Goal: Task Accomplishment & Management: Manage account settings

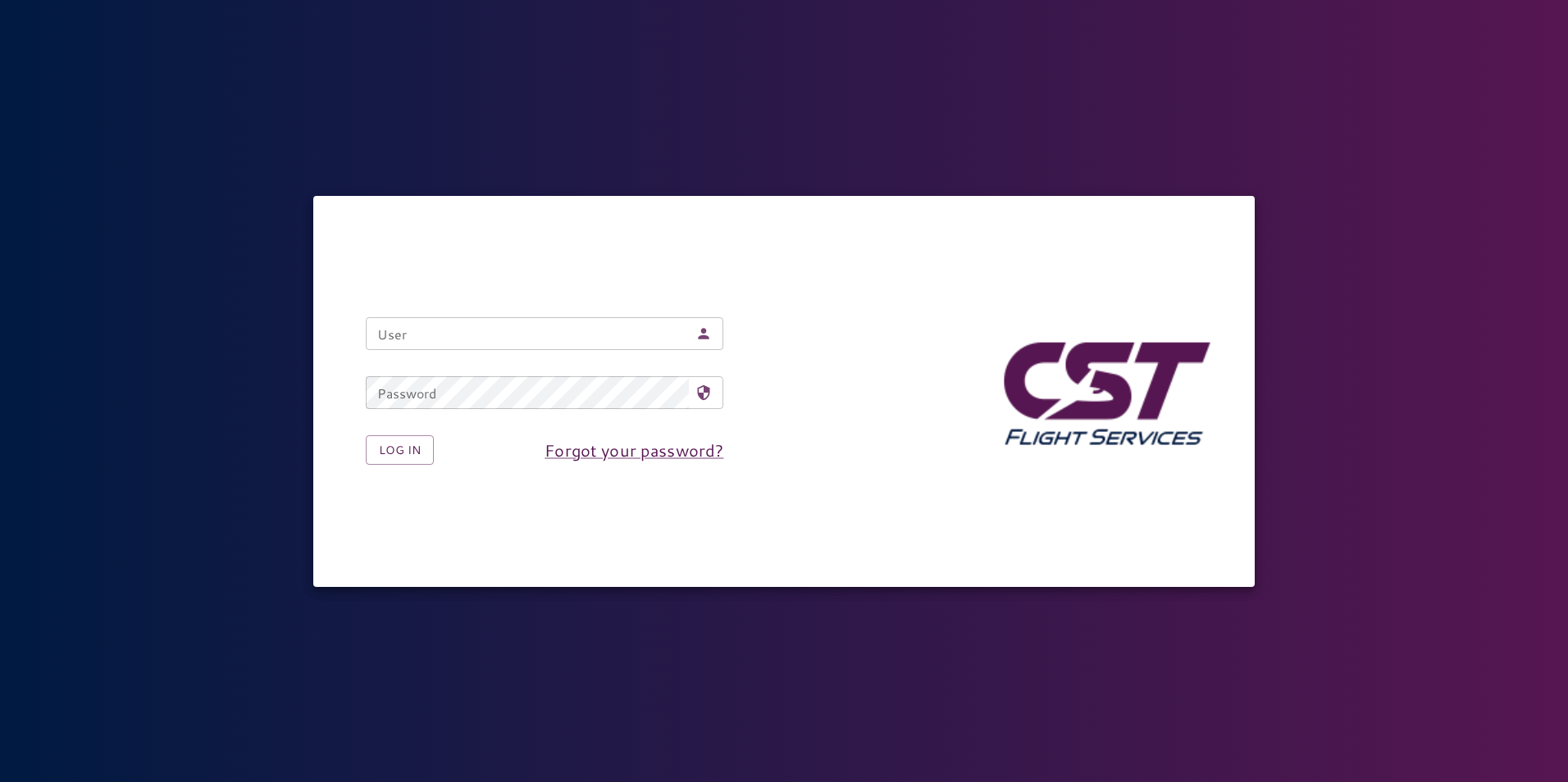
click at [633, 348] on input "User" at bounding box center [527, 333] width 323 height 33
type input "**********"
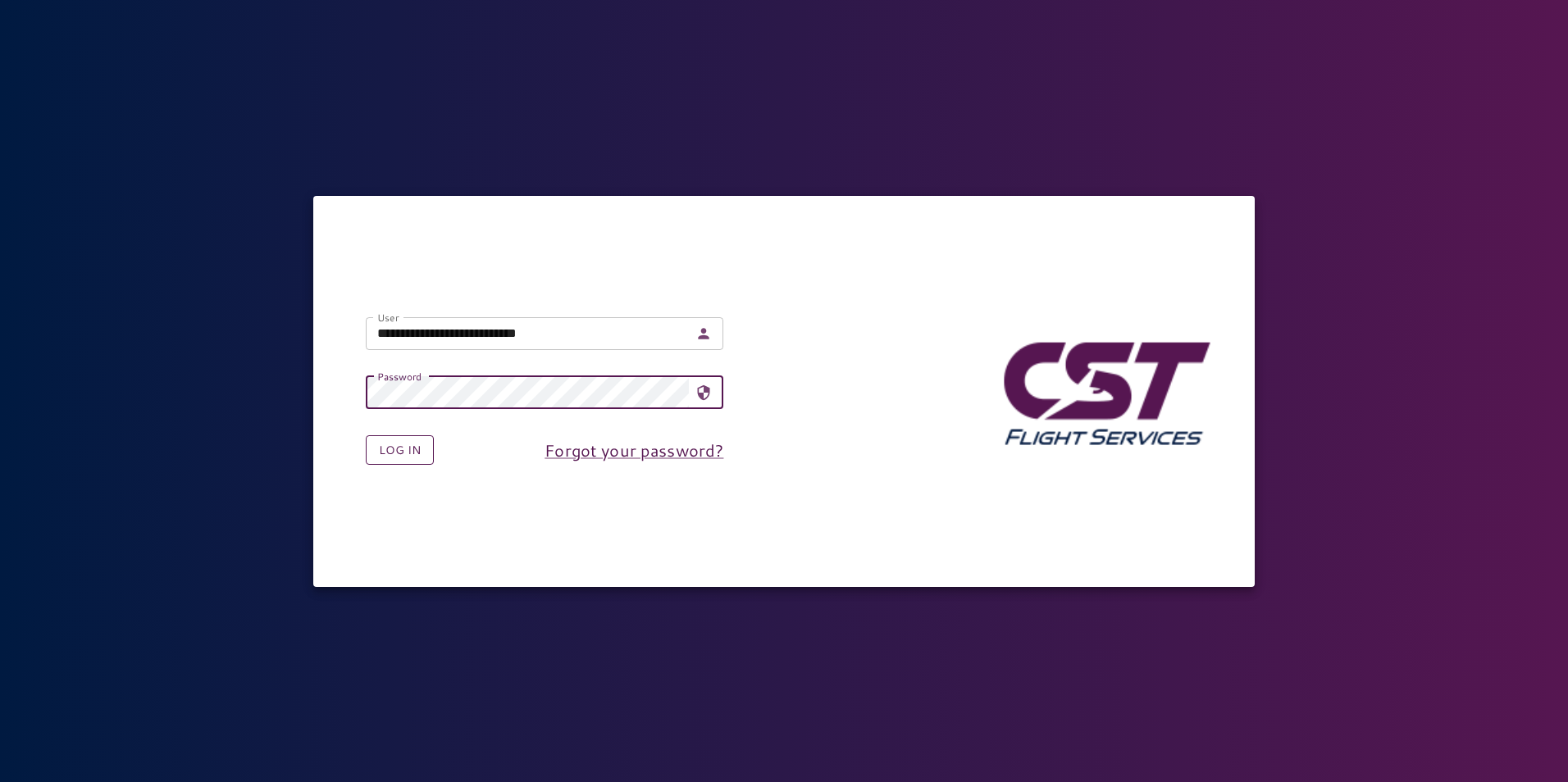
click at [412, 451] on button "Log in" at bounding box center [400, 451] width 68 height 30
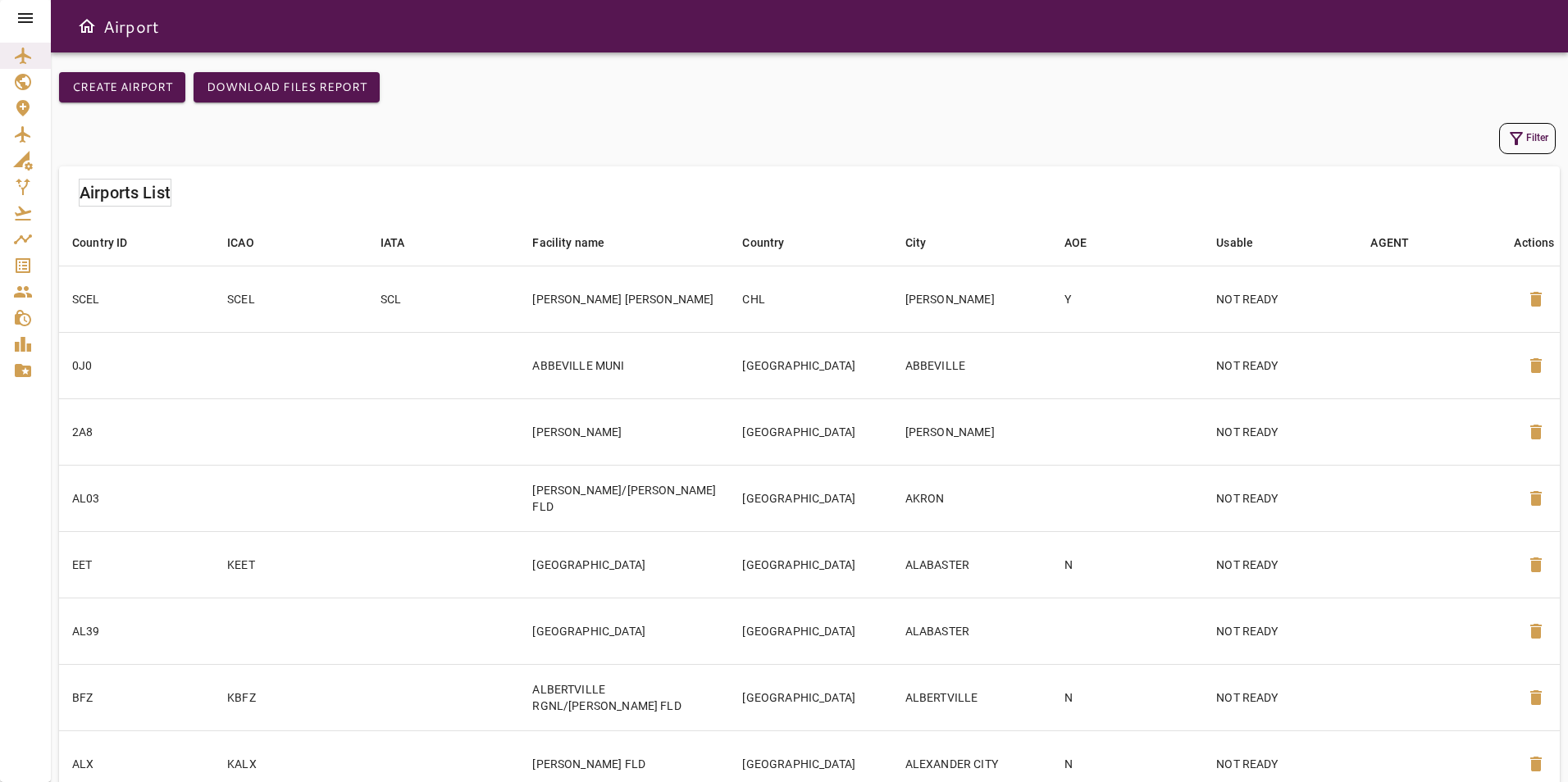
click at [20, 23] on icon at bounding box center [25, 18] width 19 height 19
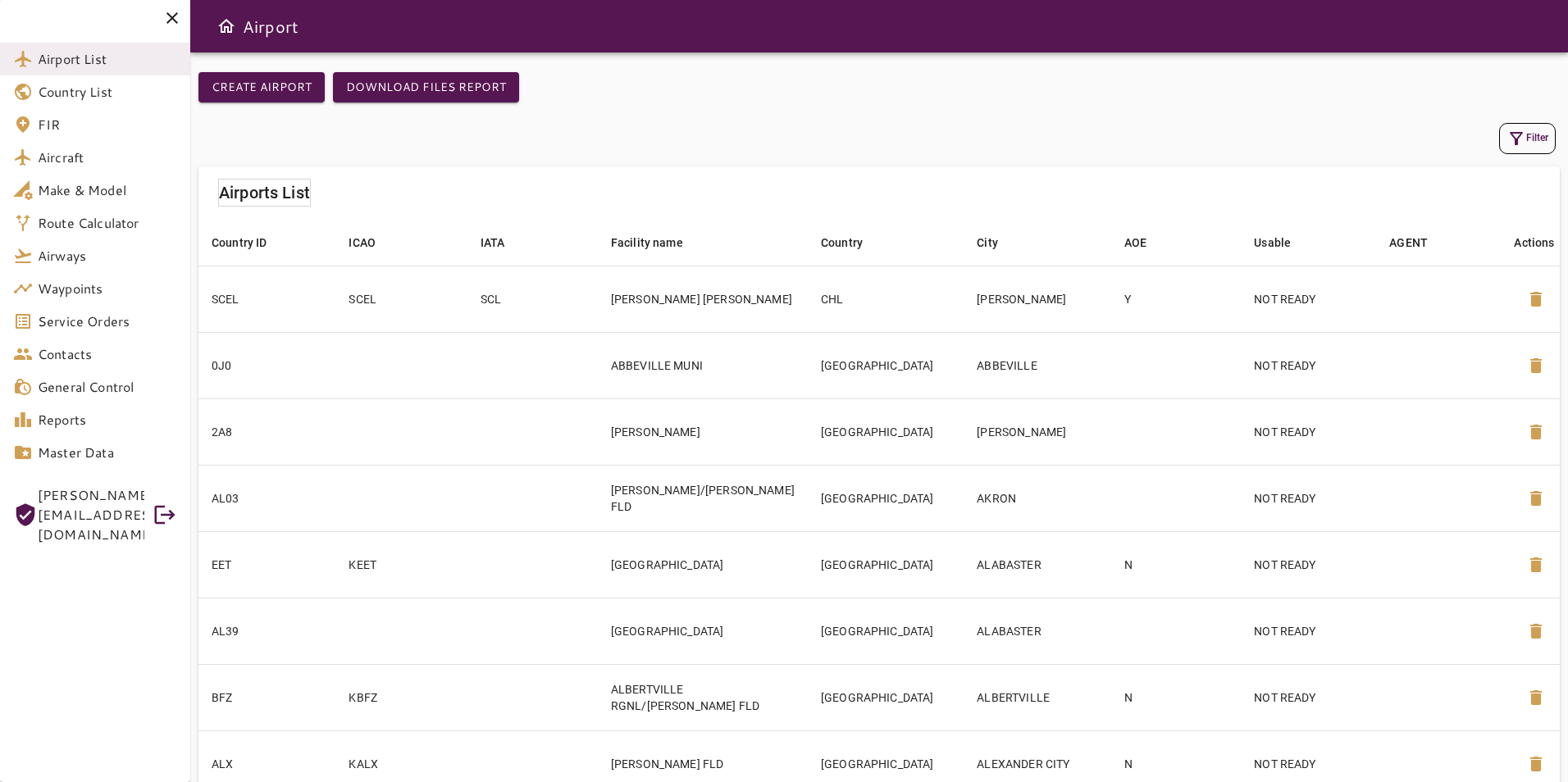
click at [117, 391] on span "General Control" at bounding box center [107, 386] width 139 height 19
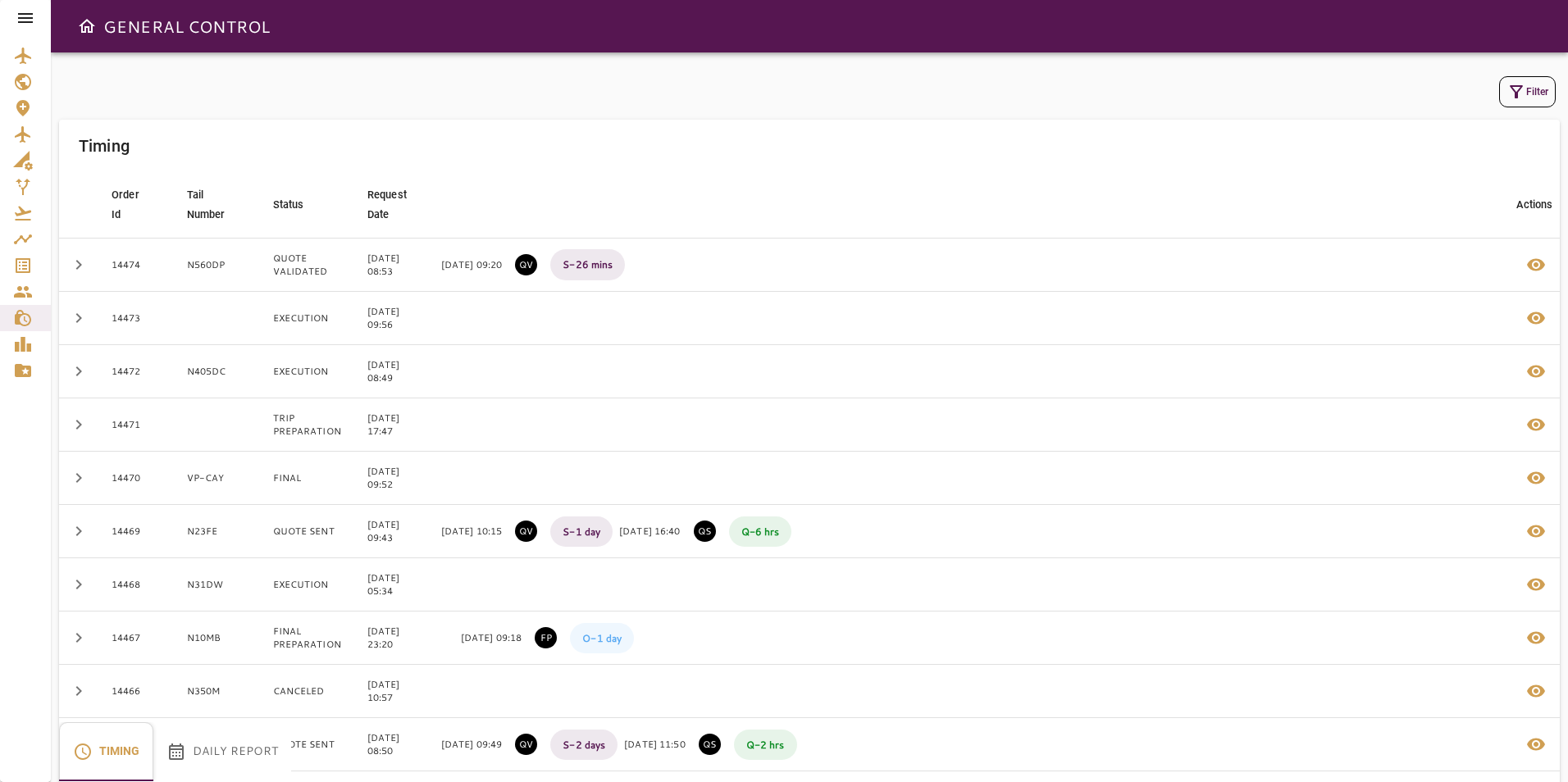
click at [227, 759] on button "Daily Report" at bounding box center [222, 752] width 138 height 59
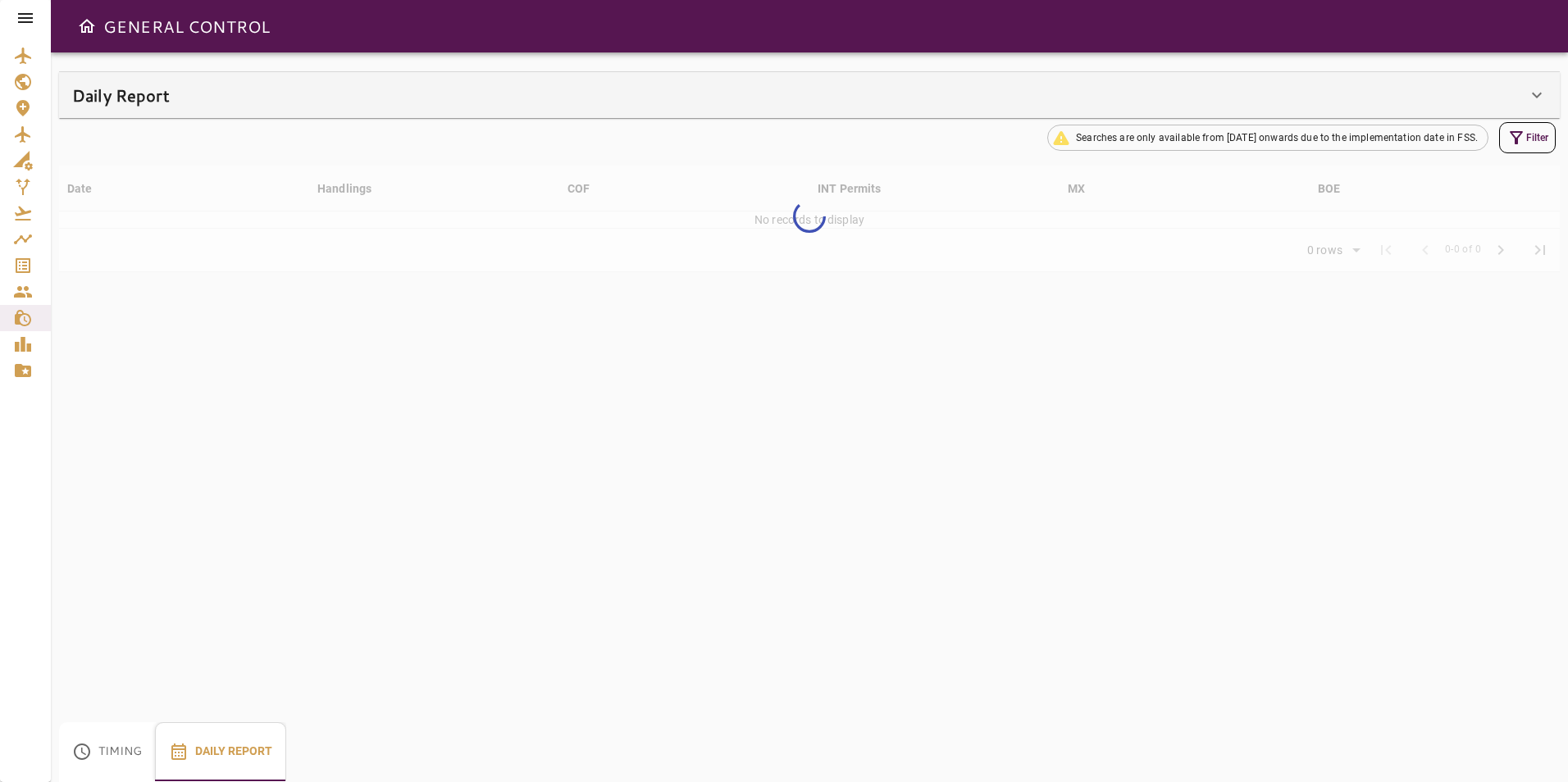
type input "**"
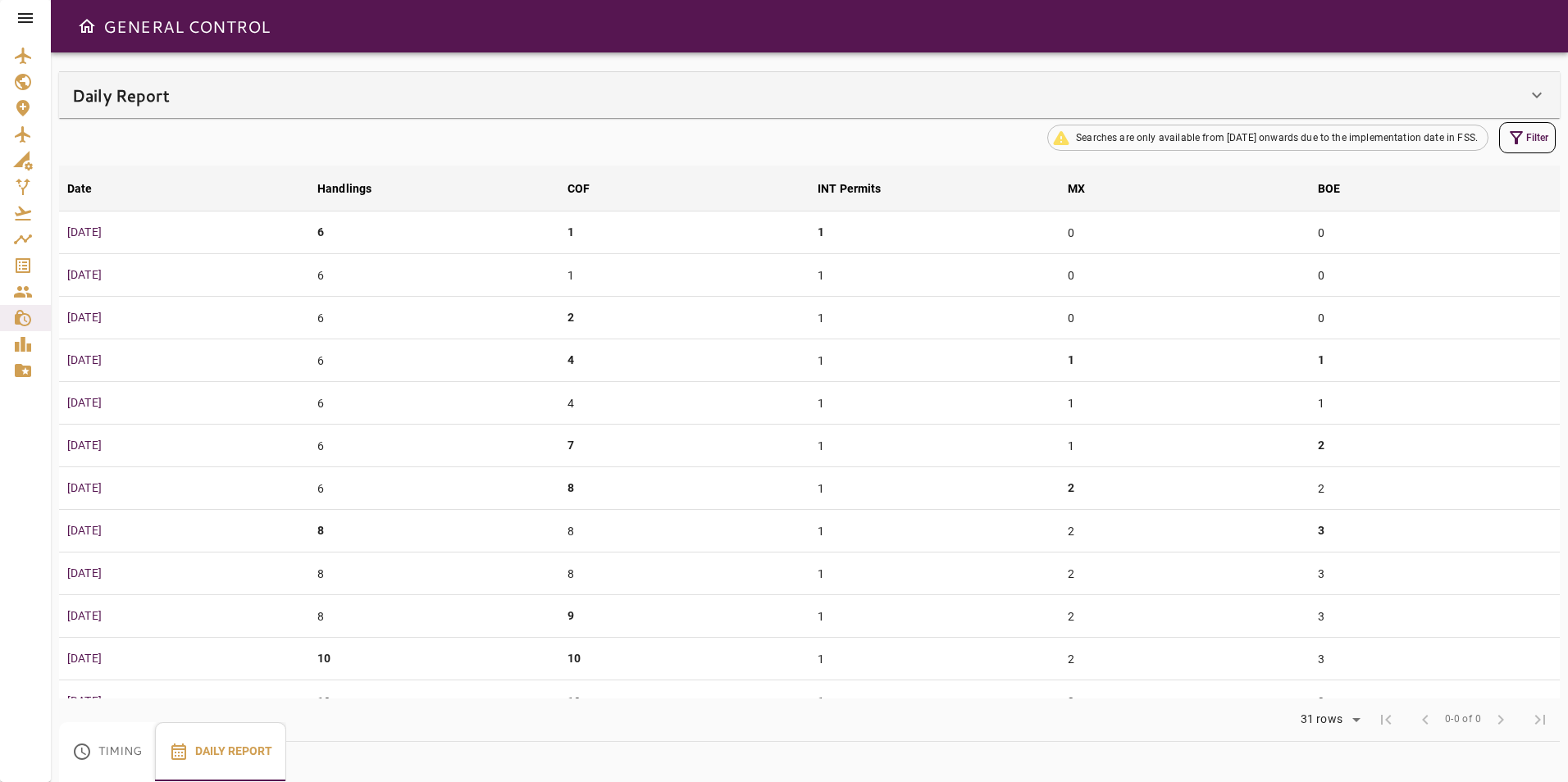
click at [1547, 85] on div "Daily Report" at bounding box center [809, 95] width 1501 height 46
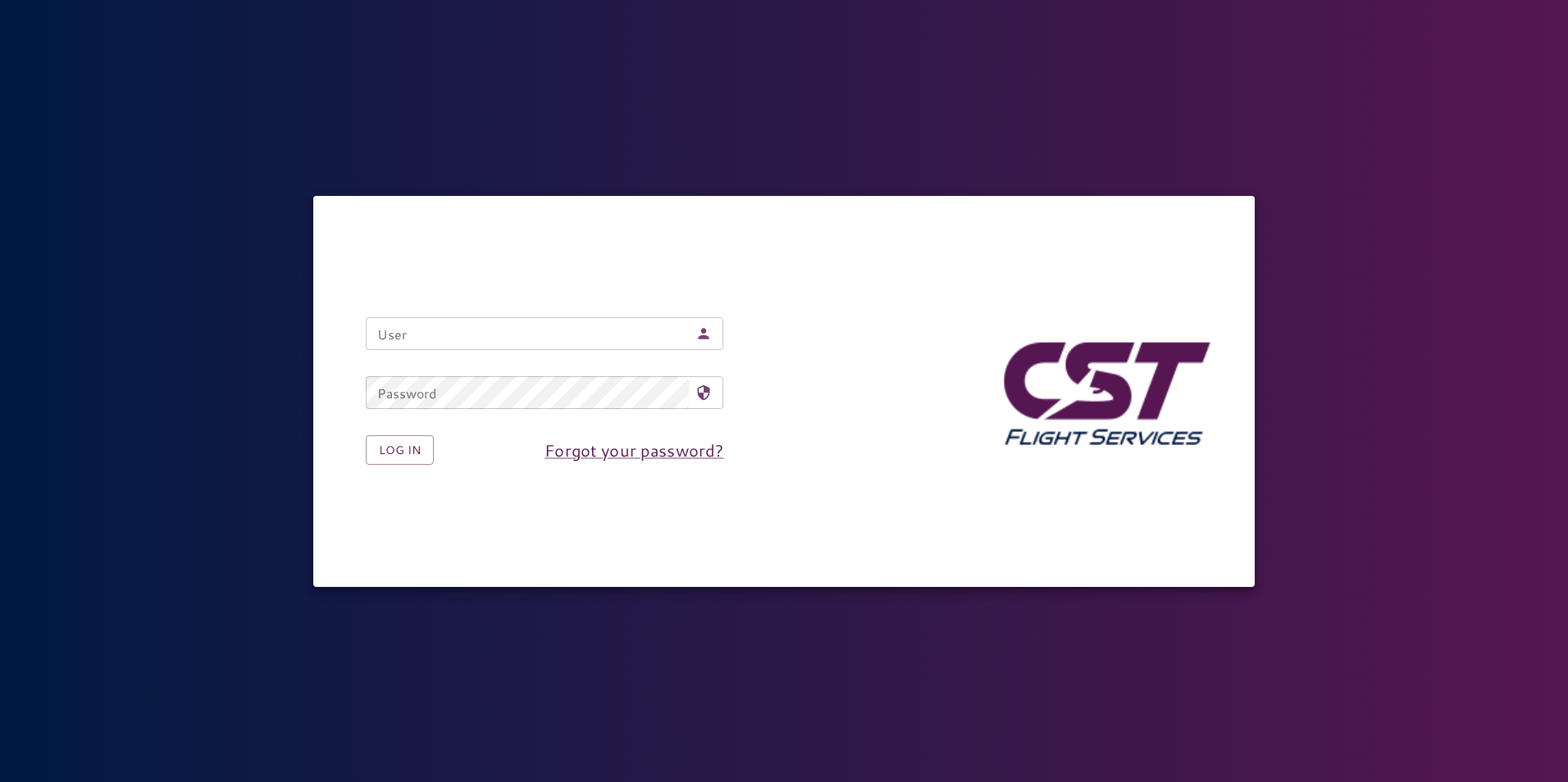
click at [588, 341] on input "User" at bounding box center [527, 333] width 323 height 33
type input "**********"
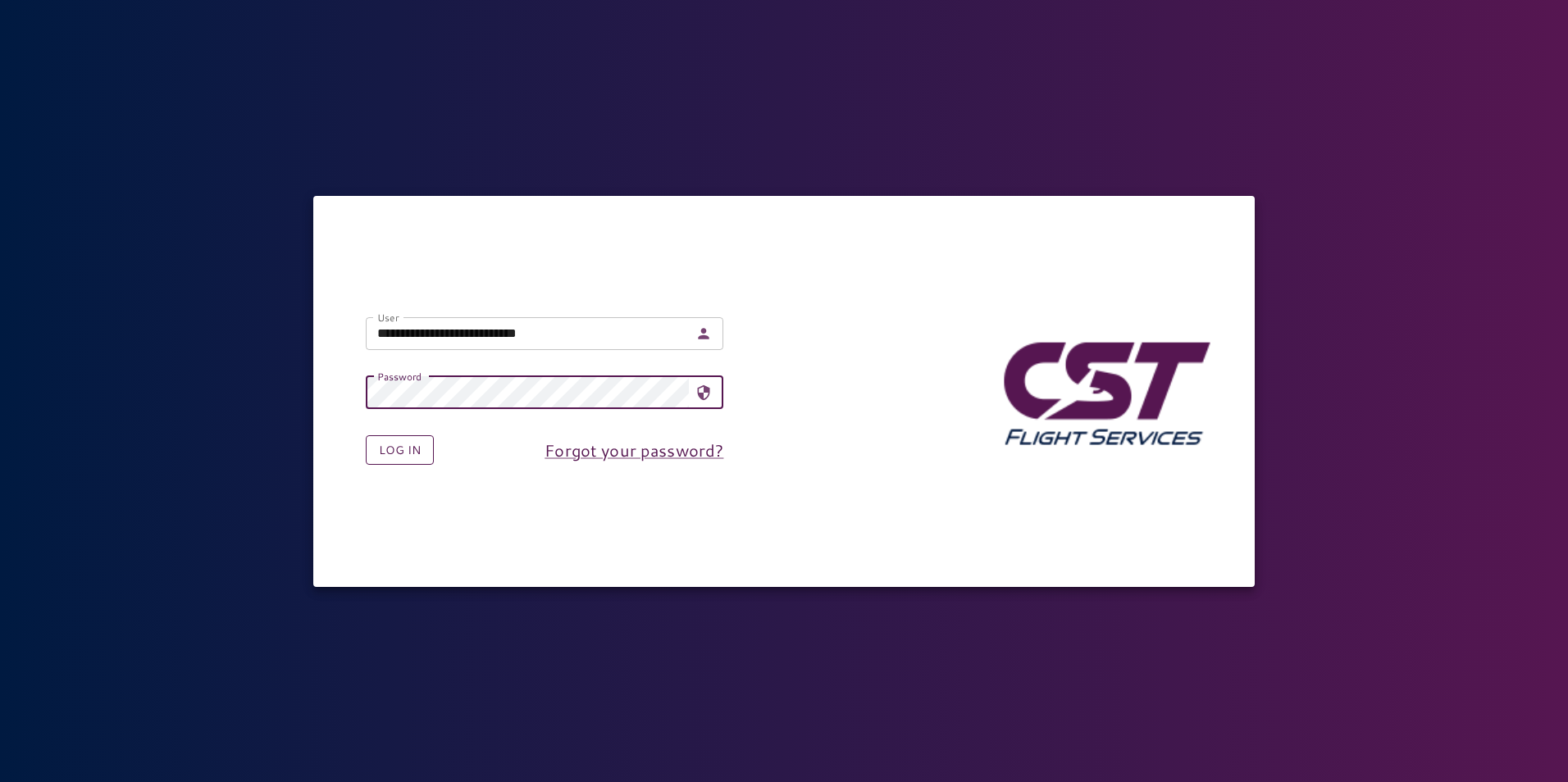
click at [378, 444] on button "Log in" at bounding box center [400, 451] width 68 height 30
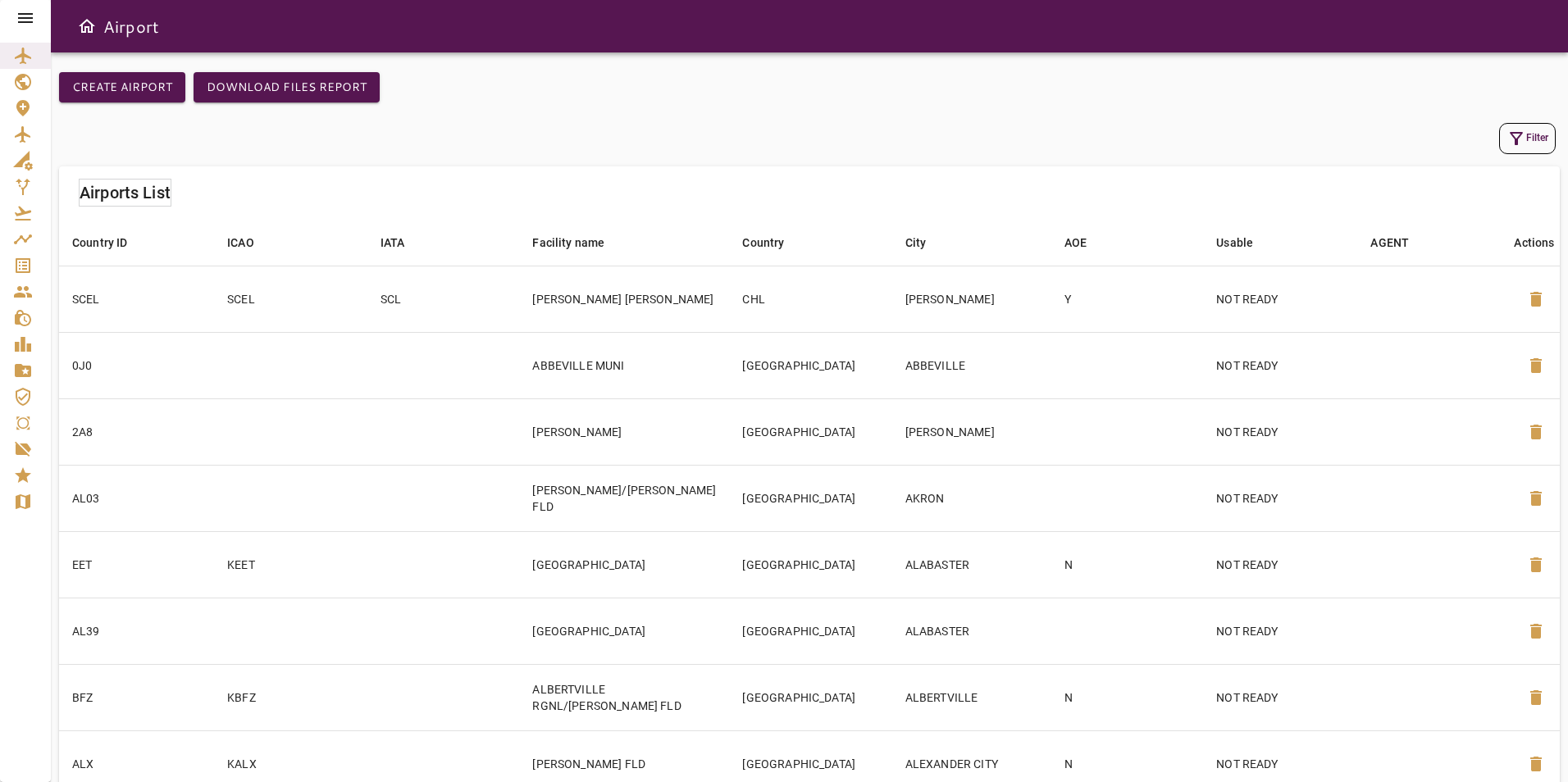
click at [20, 15] on icon at bounding box center [25, 18] width 15 height 10
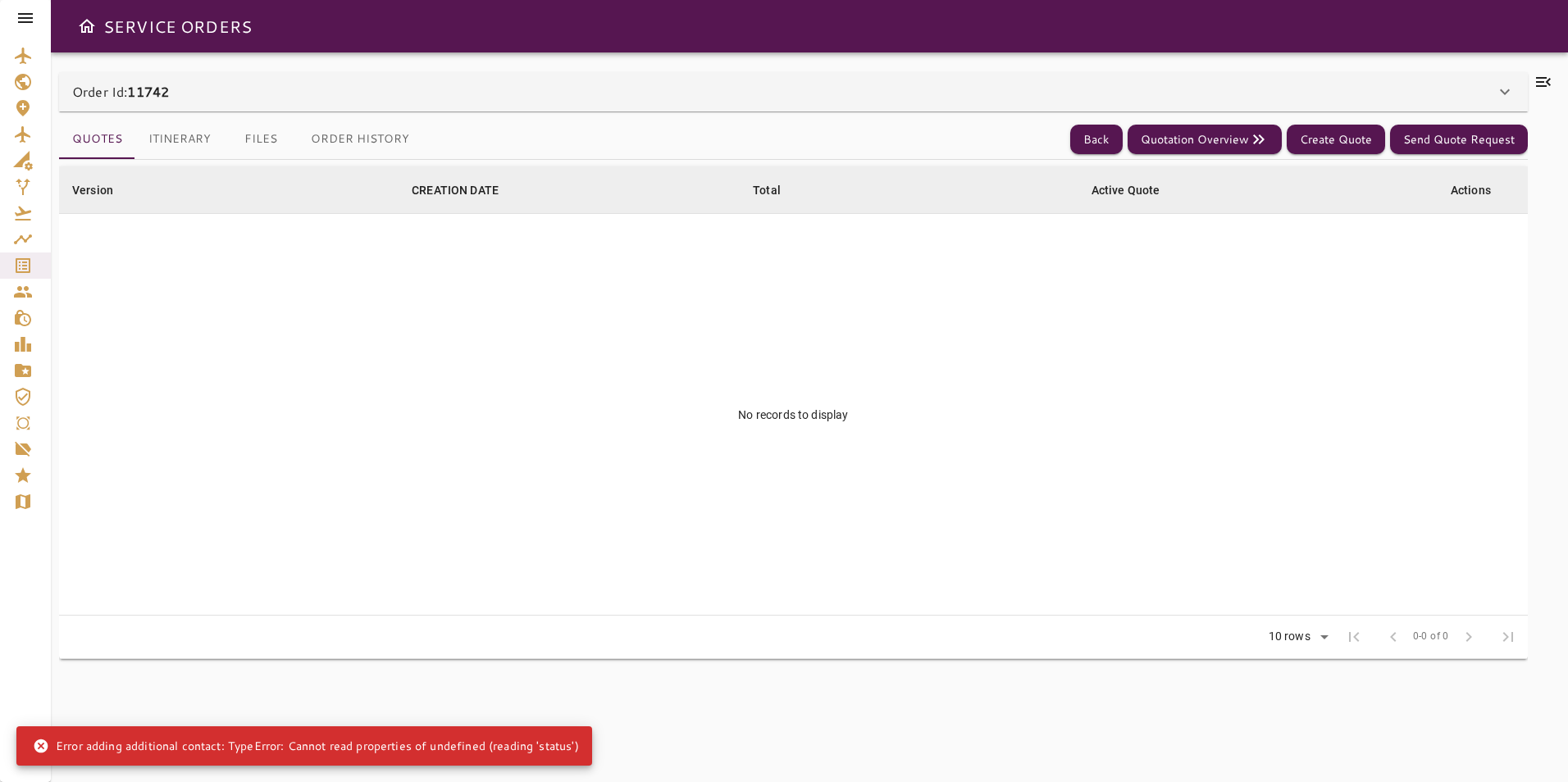
click at [1501, 97] on icon at bounding box center [1504, 91] width 19 height 19
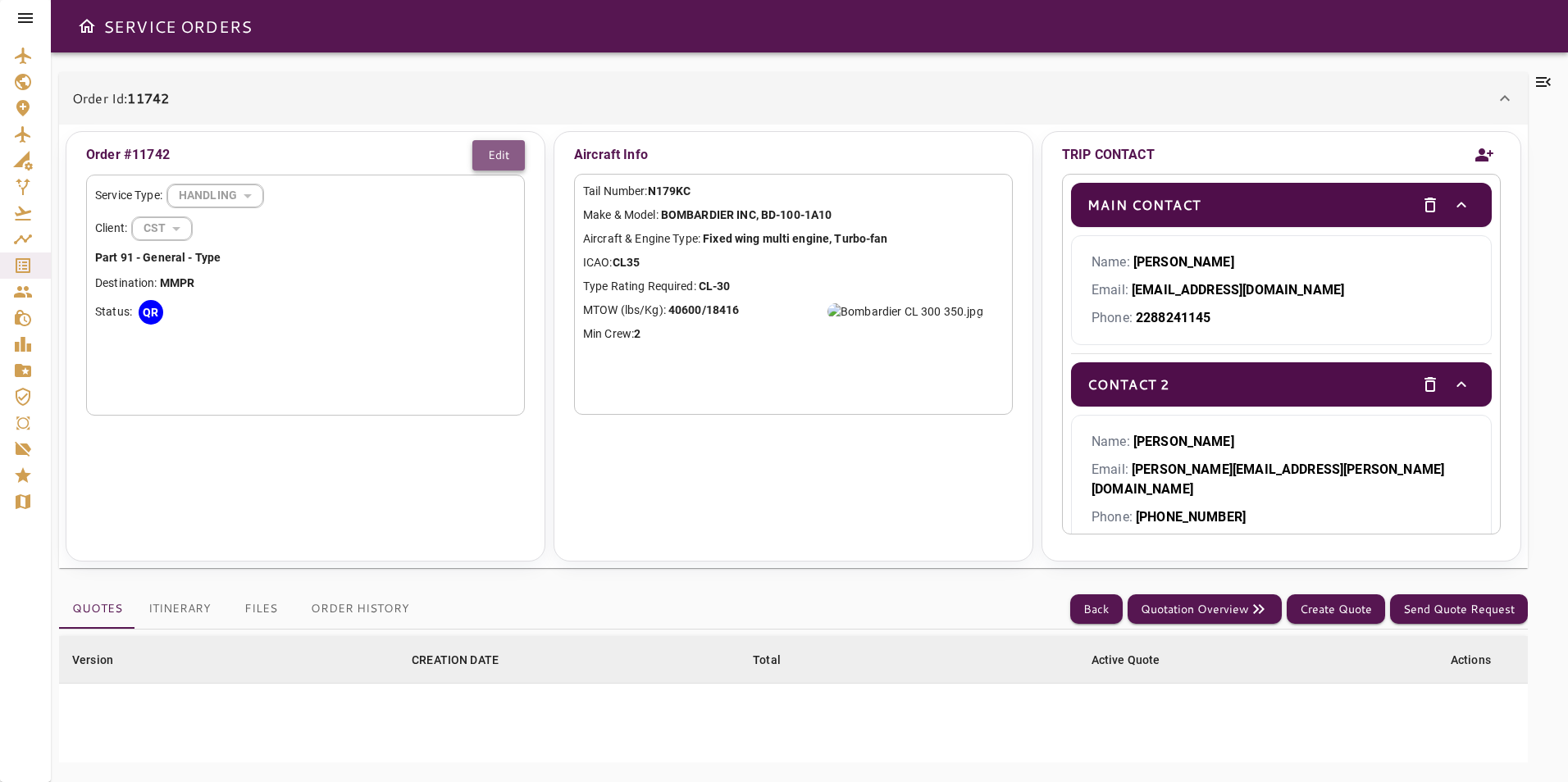
click at [504, 159] on button "Edit" at bounding box center [499, 155] width 53 height 30
click at [151, 308] on div "QR" at bounding box center [150, 312] width 24 height 24
click at [442, 164] on button "Cancel" at bounding box center [427, 155] width 73 height 30
